Goal: Task Accomplishment & Management: Use online tool/utility

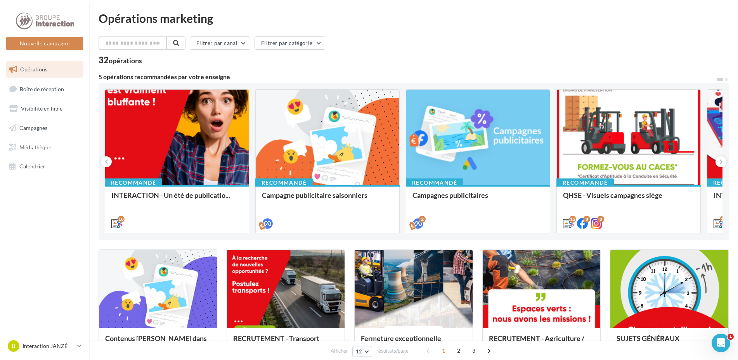
click at [127, 43] on input "text" at bounding box center [133, 42] width 68 height 13
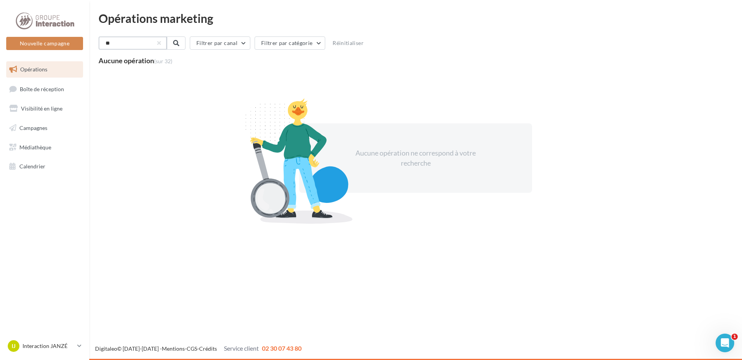
type input "*"
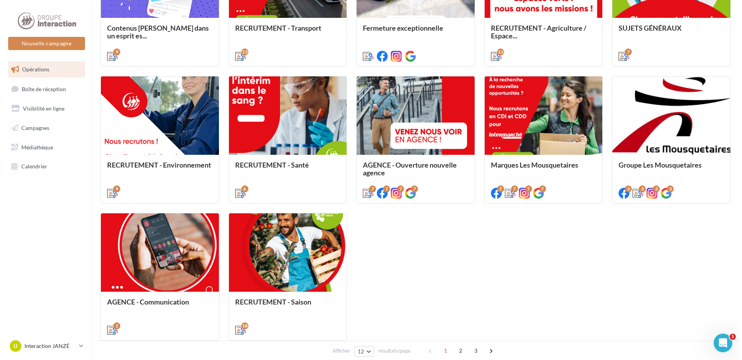
scroll to position [349, 0]
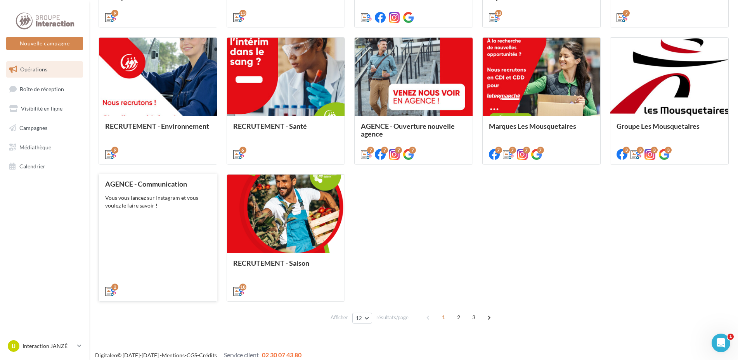
click at [159, 216] on div "AGENCE - Communication Vous vous lancez sur Instagram et vous voulez le faire s…" at bounding box center [158, 237] width 106 height 114
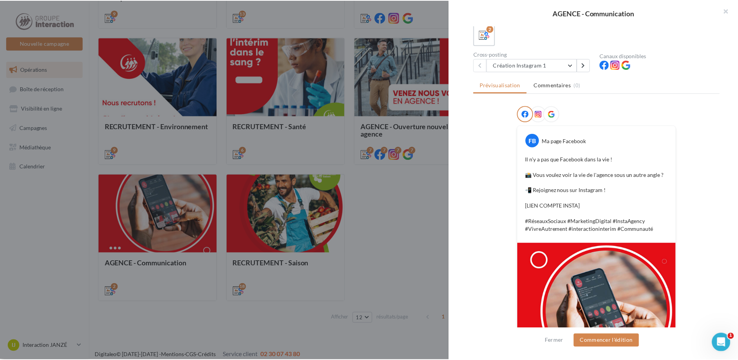
scroll to position [0, 0]
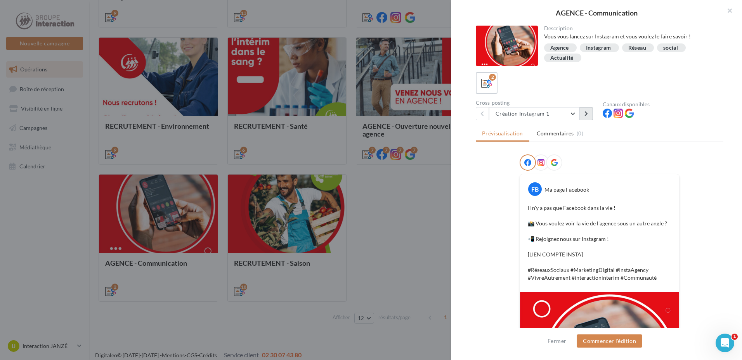
click at [587, 113] on icon at bounding box center [585, 113] width 3 height 5
click at [45, 248] on div at bounding box center [371, 180] width 742 height 360
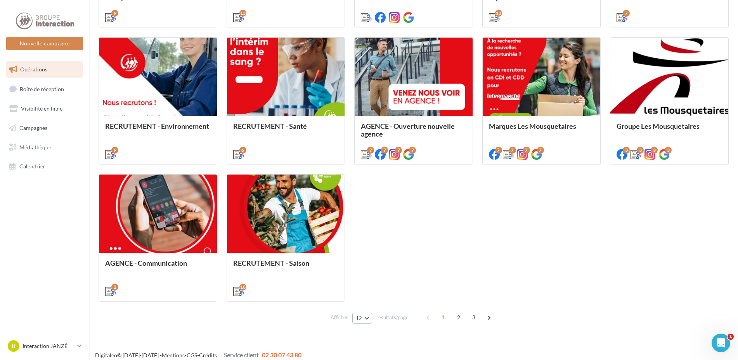
click at [366, 319] on button "12" at bounding box center [362, 318] width 20 height 11
click at [371, 301] on button "96" at bounding box center [379, 304] width 54 height 14
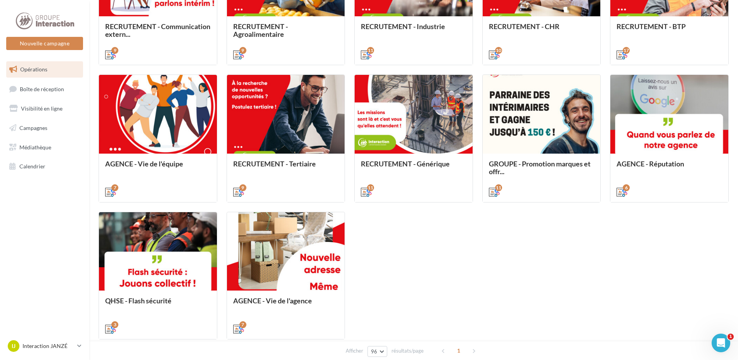
scroll to position [684, 0]
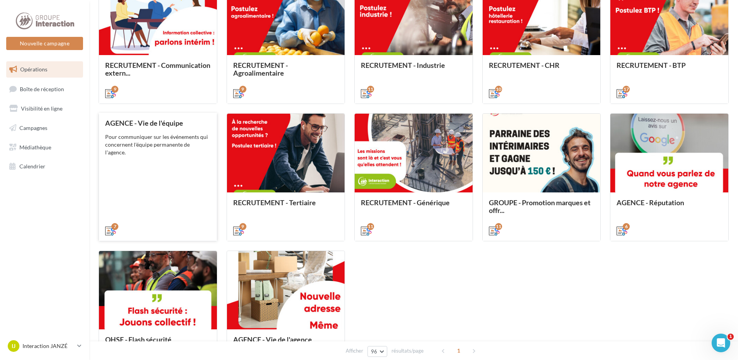
click at [155, 147] on div "Pour communiquer sur les événements qui concernent l'équipe permanente de l'age…" at bounding box center [158, 144] width 106 height 23
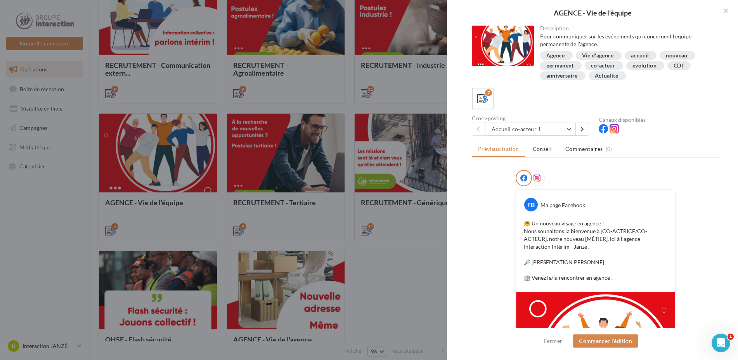
click at [34, 248] on div at bounding box center [369, 180] width 738 height 360
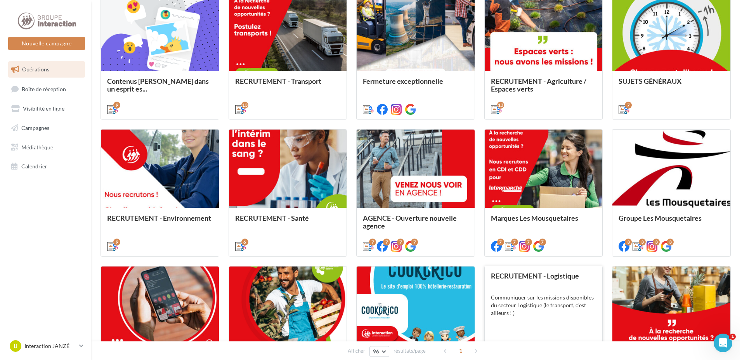
scroll to position [218, 0]
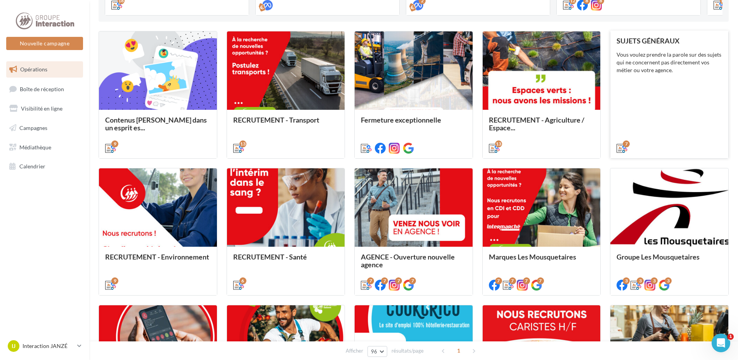
click at [650, 87] on div "SUJETS GÉNÉRAUX Vous voulez prendre la parole sur des sujets qui ne concernent …" at bounding box center [670, 94] width 106 height 114
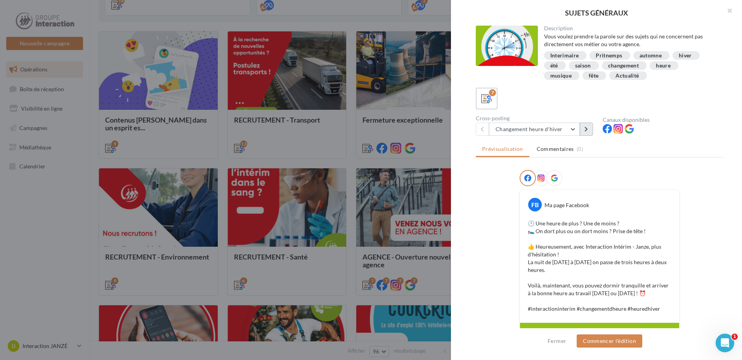
click at [582, 133] on button at bounding box center [586, 129] width 13 height 13
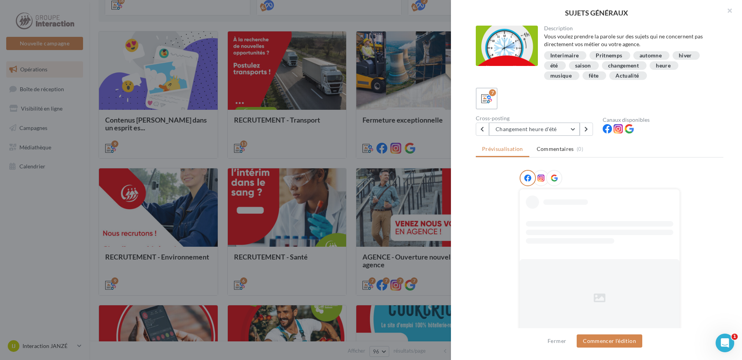
click at [572, 128] on button "Changement heure d'été" at bounding box center [534, 129] width 91 height 13
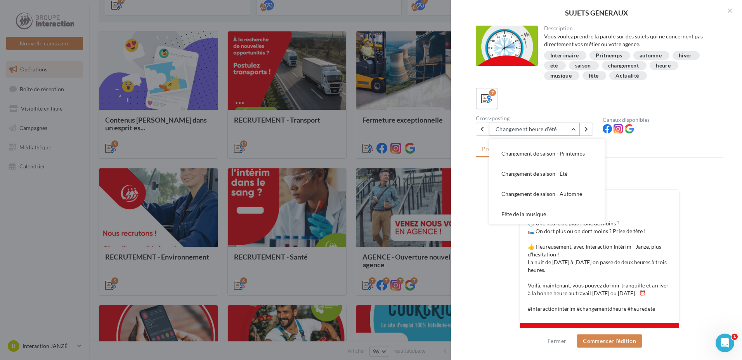
scroll to position [78, 0]
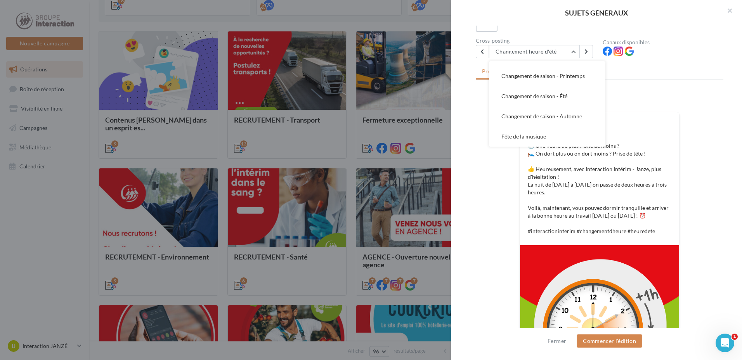
click at [472, 181] on div "Description Vous voulez prendre la parole sur des sujets qui ne concernent pas …" at bounding box center [599, 181] width 297 height 310
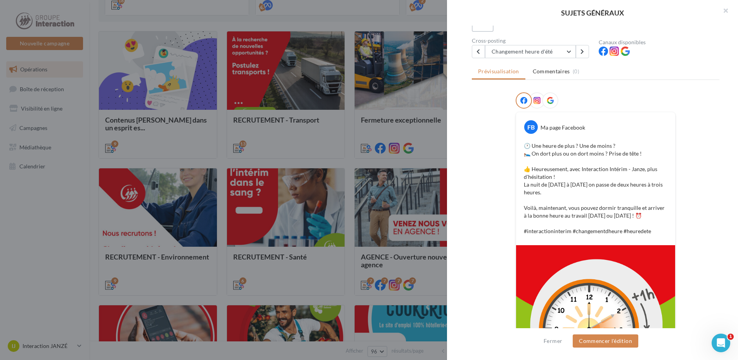
click at [189, 83] on div at bounding box center [369, 180] width 738 height 360
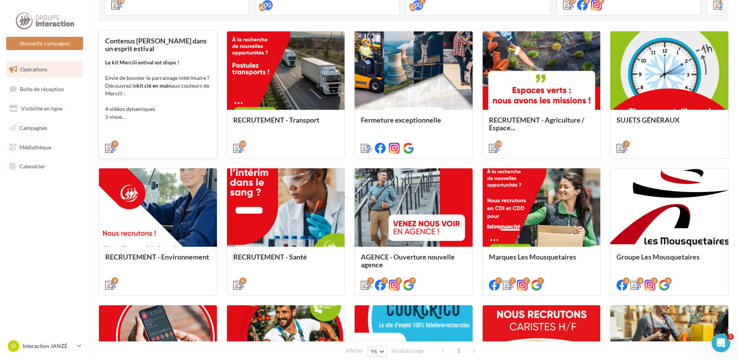
click at [183, 81] on div "Le kit Merciii estival est dispo ! Envie de booster le parrainage intérimaire ?…" at bounding box center [158, 90] width 106 height 62
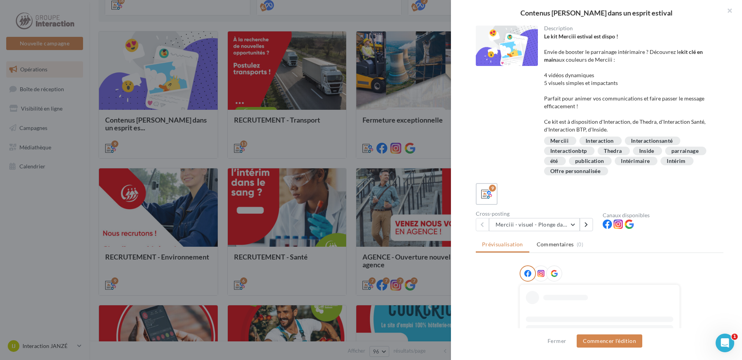
scroll to position [112, 0]
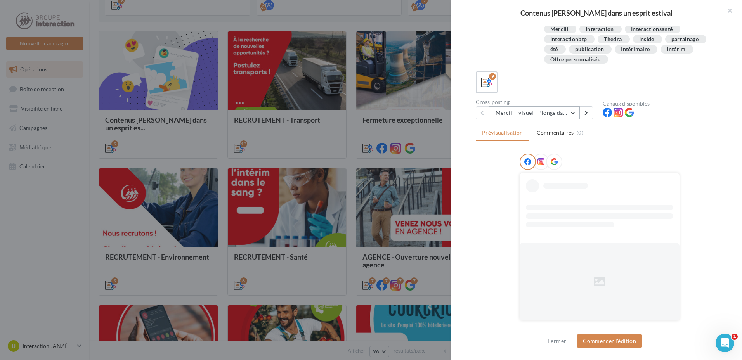
click at [575, 109] on button "Merciii - visuel - Plonge dans le grand bain !" at bounding box center [534, 112] width 91 height 13
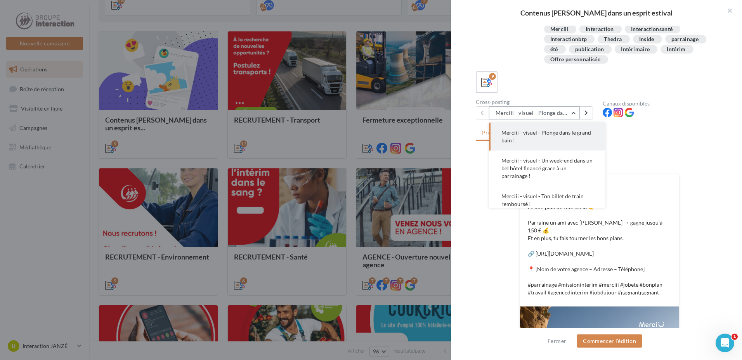
scroll to position [73, 0]
